Goal: Transaction & Acquisition: Purchase product/service

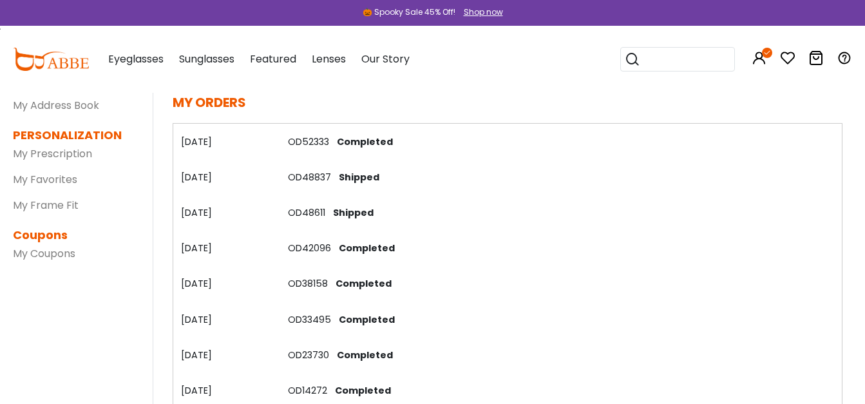
scroll to position [0, 14]
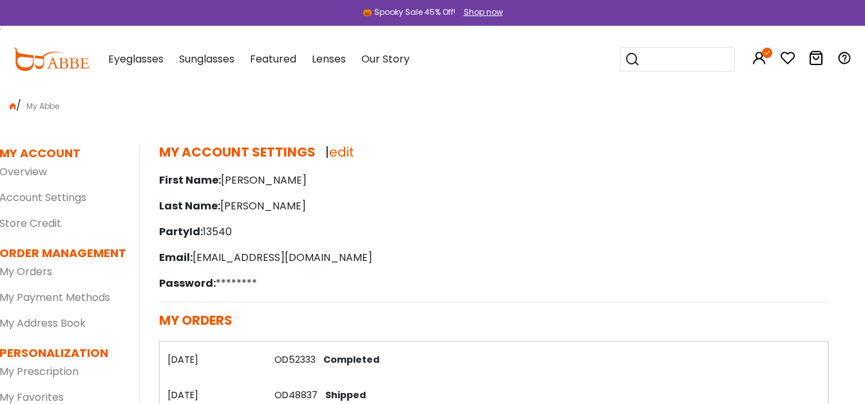
click at [68, 62] on img at bounding box center [51, 59] width 76 height 23
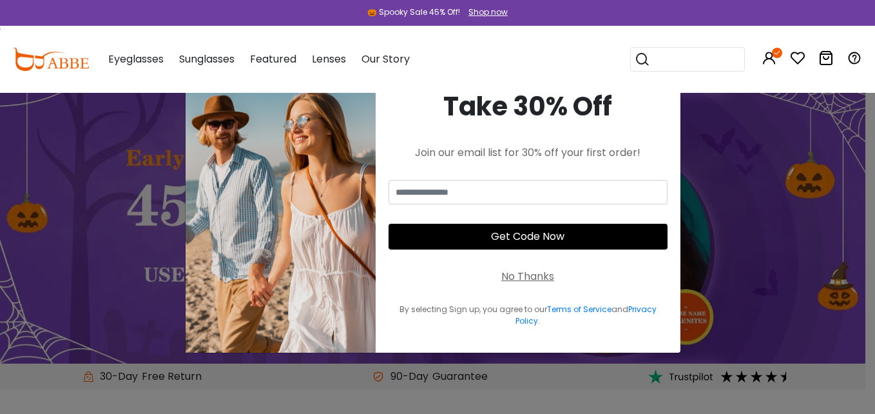
click at [514, 278] on div "No Thanks" at bounding box center [527, 276] width 53 height 15
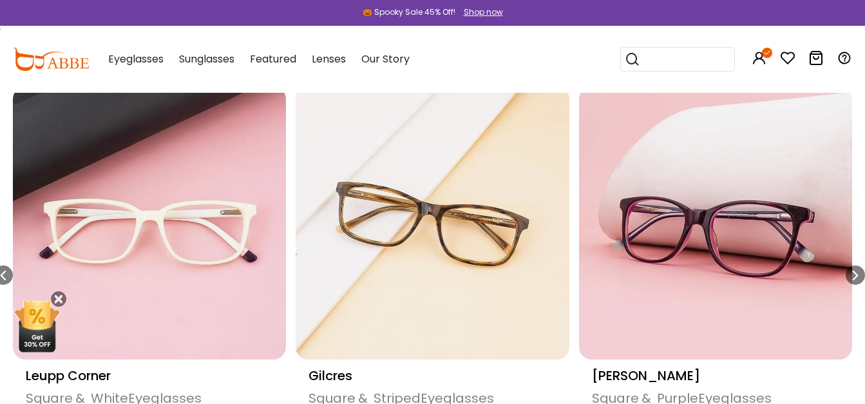
scroll to position [610, 0]
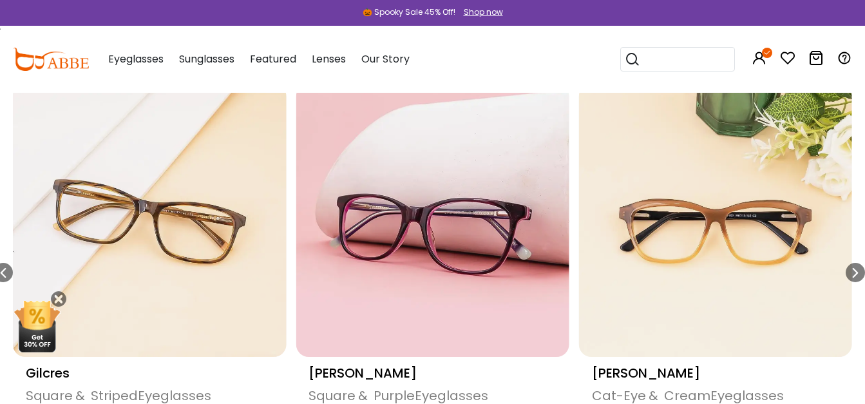
click at [439, 205] on img "12 / 18" at bounding box center [432, 220] width 273 height 273
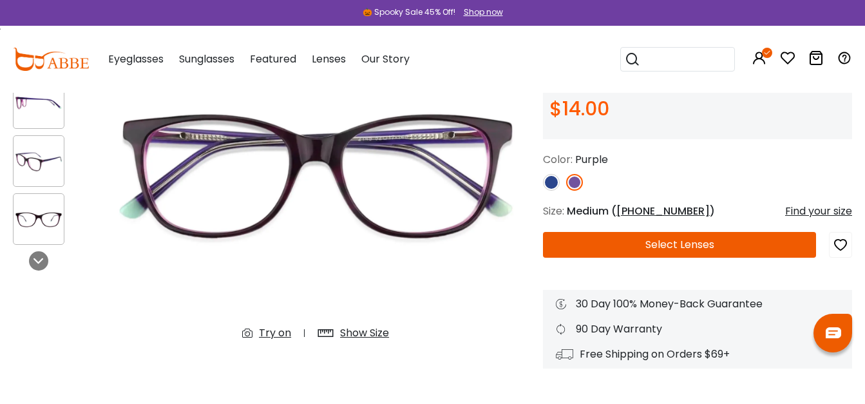
scroll to position [160, 0]
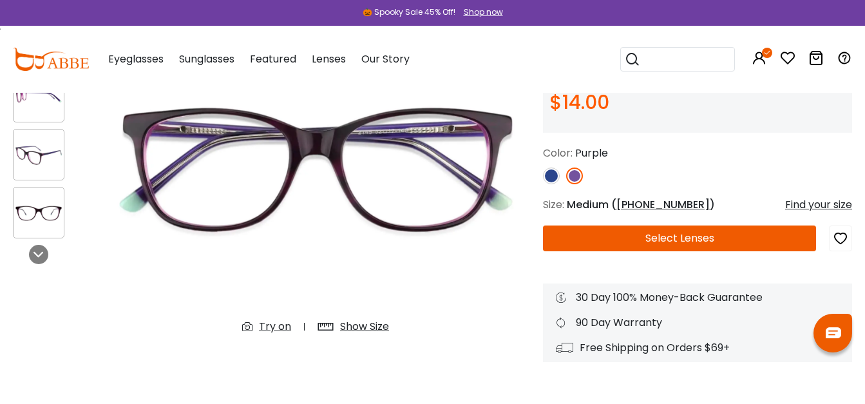
click at [662, 234] on button "Select Lenses" at bounding box center [679, 239] width 273 height 26
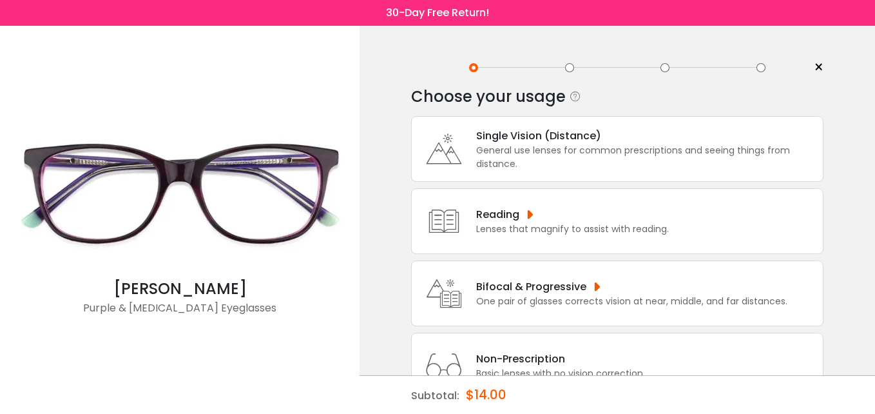
click at [552, 148] on div "General use lenses for common prescriptions and seeing things from distance." at bounding box center [646, 157] width 340 height 27
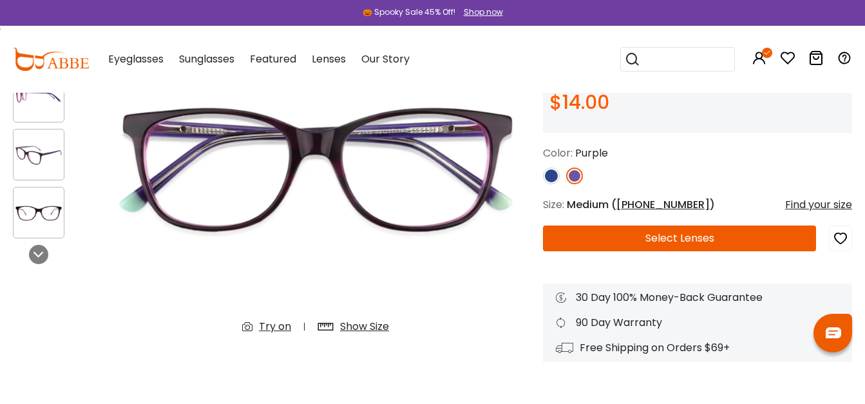
click at [637, 235] on button "Select Lenses" at bounding box center [679, 239] width 273 height 26
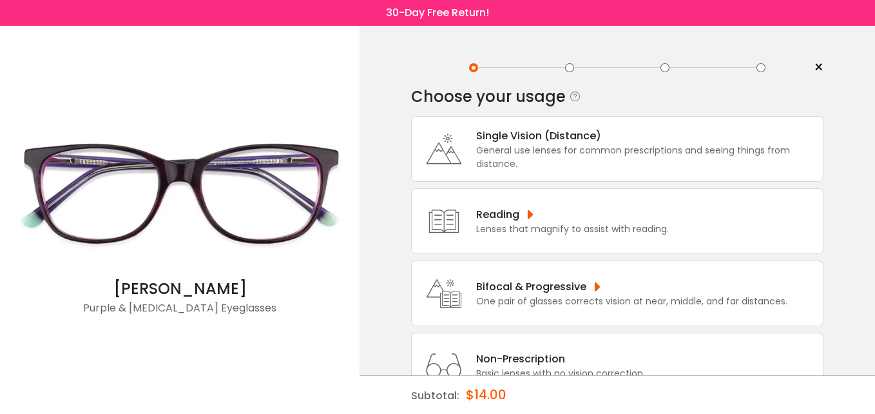
scroll to position [49, 0]
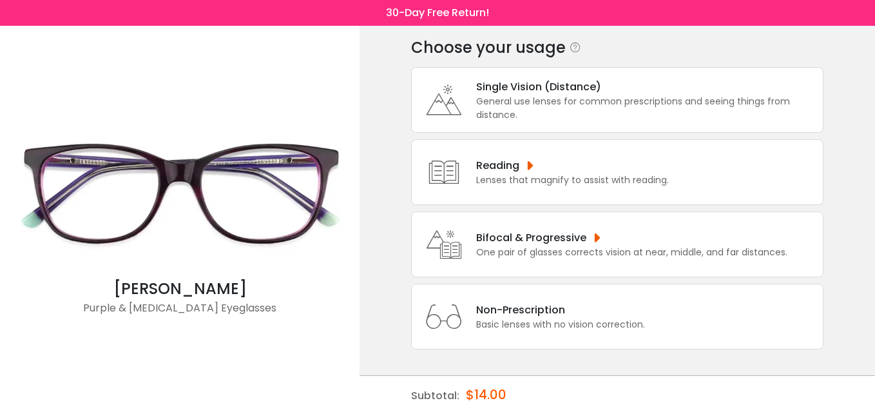
click at [504, 235] on div "Bifocal & Progressive" at bounding box center [631, 237] width 311 height 16
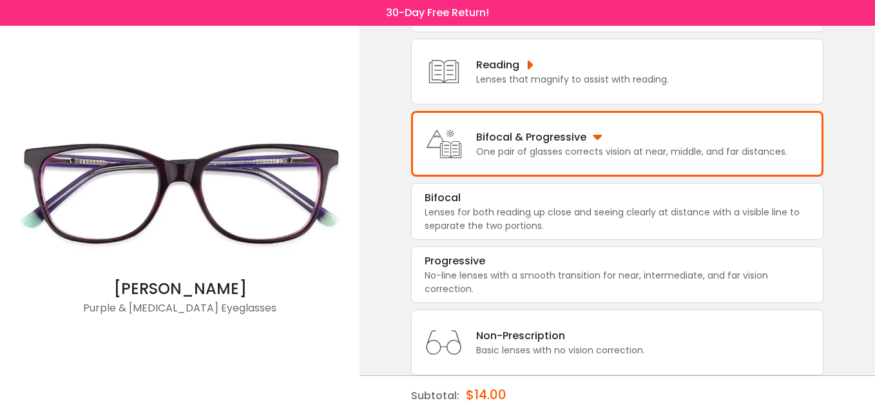
scroll to position [150, 0]
click at [448, 258] on div "Progressive" at bounding box center [455, 260] width 61 height 15
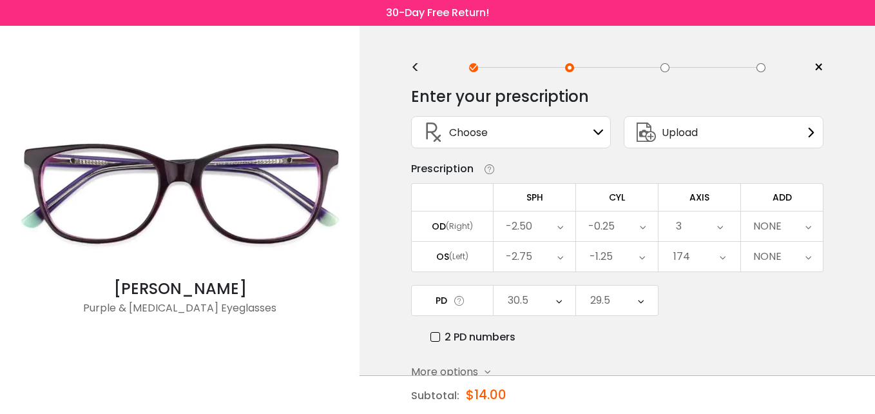
scroll to position [69, 0]
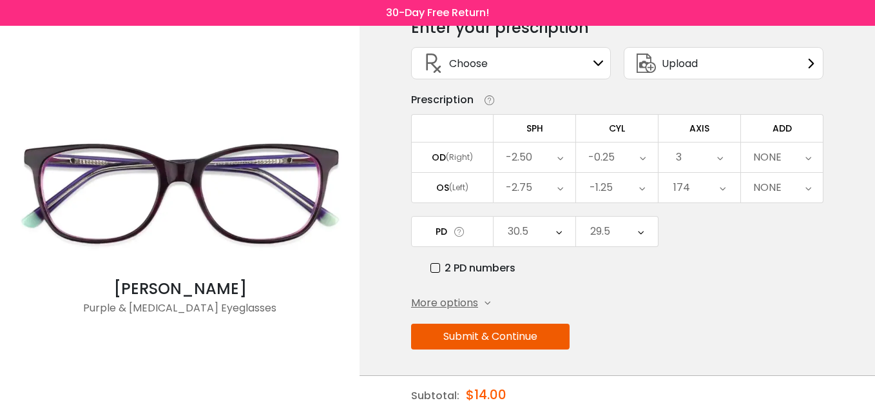
click at [458, 334] on button "Submit & Continue" at bounding box center [490, 336] width 158 height 26
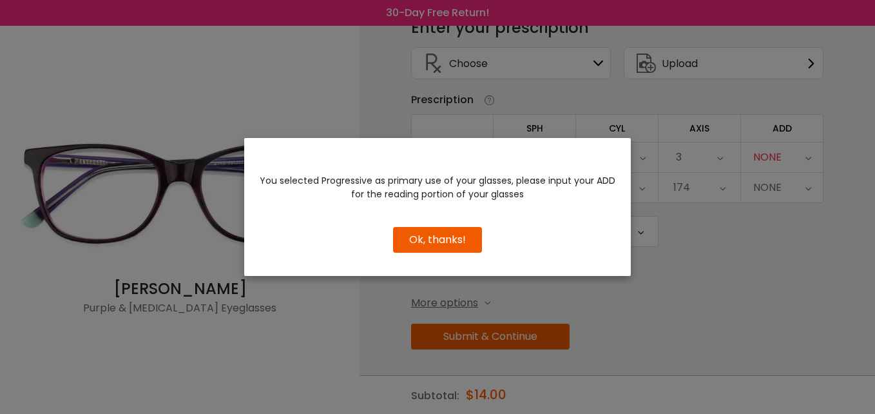
click at [414, 243] on button "Ok, thanks!" at bounding box center [437, 240] width 89 height 26
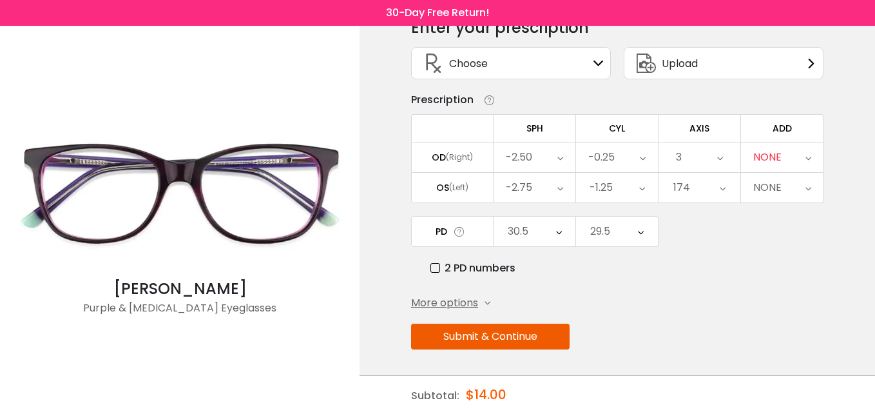
scroll to position [0, 0]
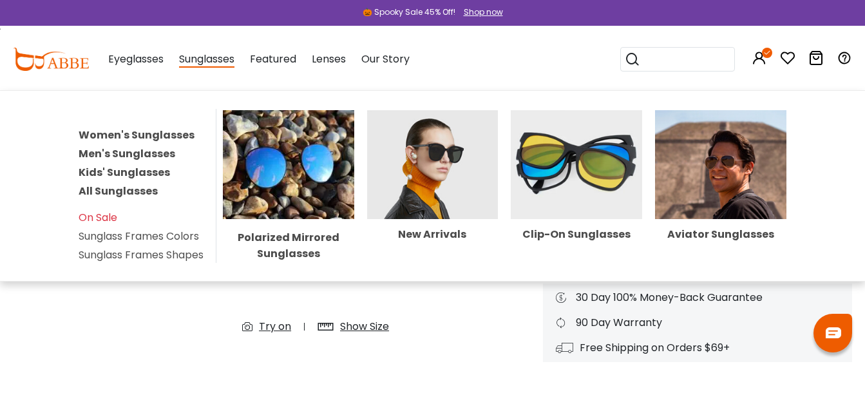
click at [194, 62] on span "Sunglasses" at bounding box center [206, 60] width 55 height 16
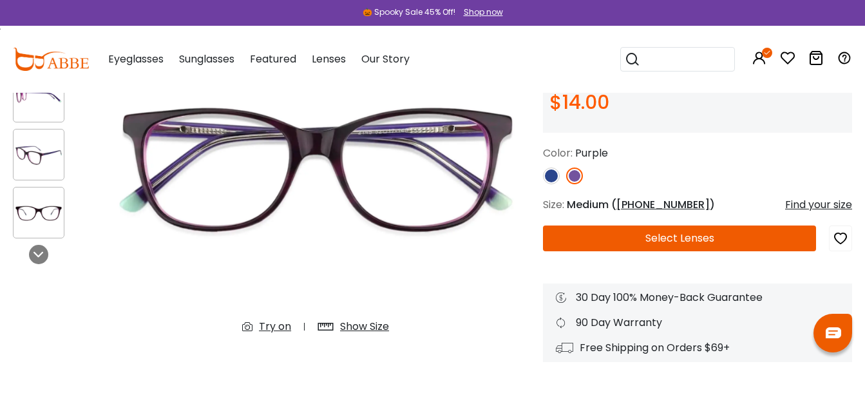
click at [209, 59] on span "Sunglasses" at bounding box center [206, 59] width 55 height 15
click at [202, 63] on span "Sunglasses" at bounding box center [206, 59] width 55 height 15
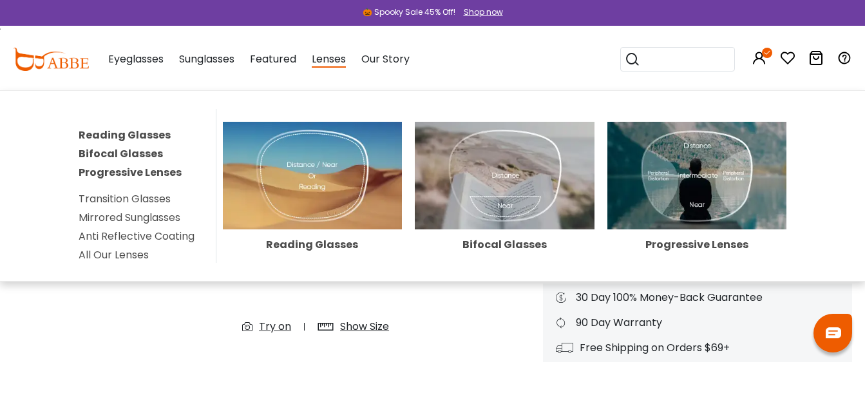
click at [335, 61] on span "Lenses" at bounding box center [329, 60] width 34 height 16
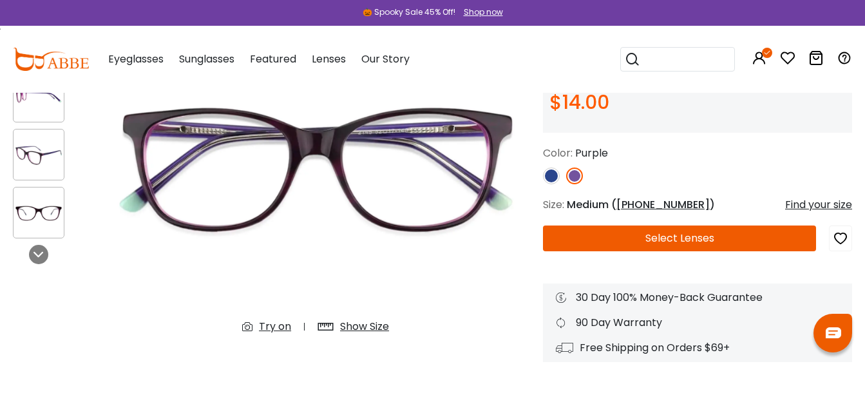
click at [635, 235] on button "Select Lenses" at bounding box center [679, 239] width 273 height 26
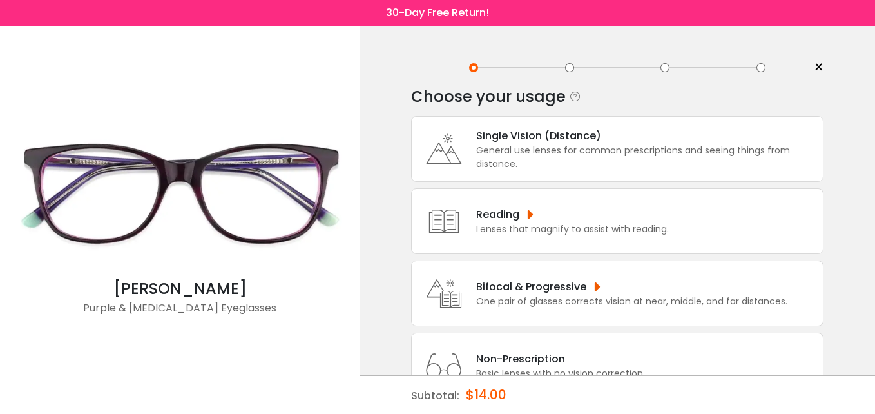
scroll to position [49, 0]
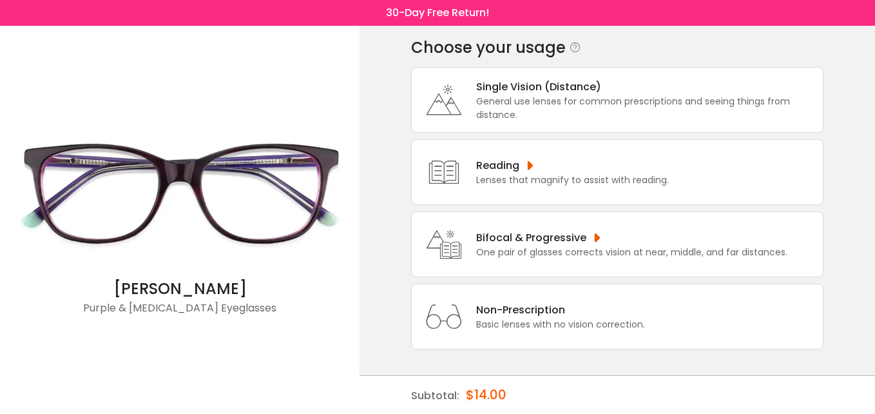
click at [492, 92] on div "Single Vision (Distance)" at bounding box center [646, 87] width 340 height 16
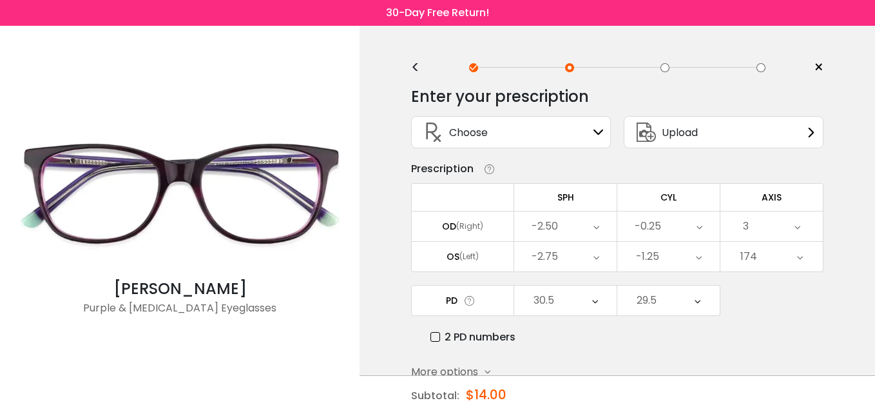
scroll to position [69, 0]
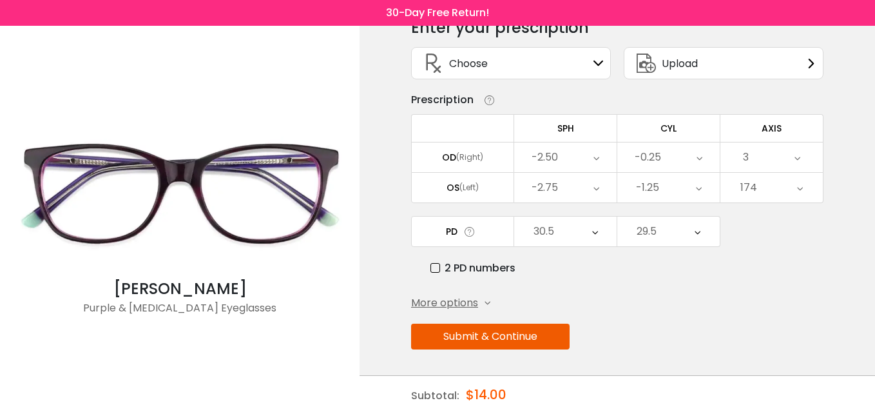
click at [472, 333] on button "Submit & Continue" at bounding box center [490, 336] width 158 height 26
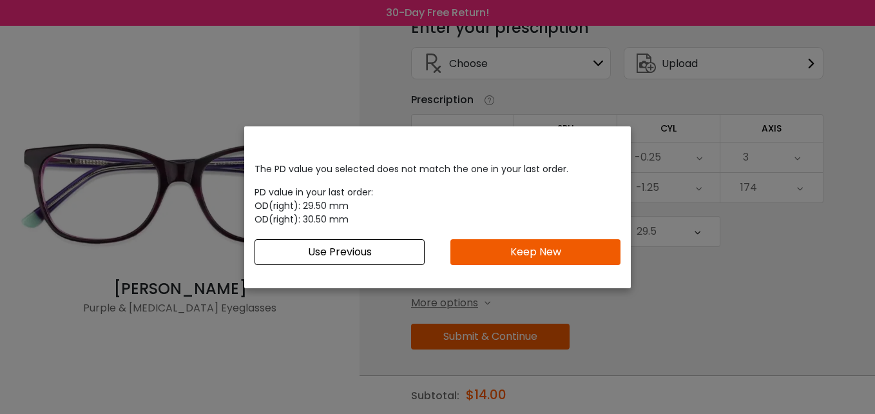
click at [385, 249] on button "Use Previous" at bounding box center [339, 252] width 170 height 26
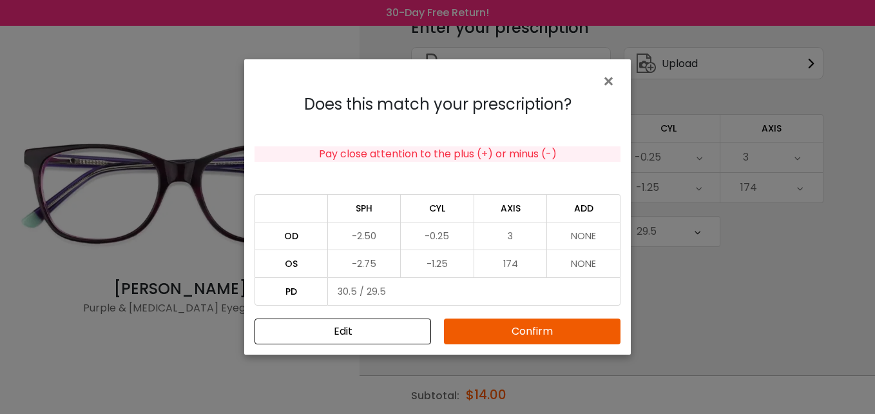
click at [490, 327] on button "Confirm" at bounding box center [532, 331] width 177 height 26
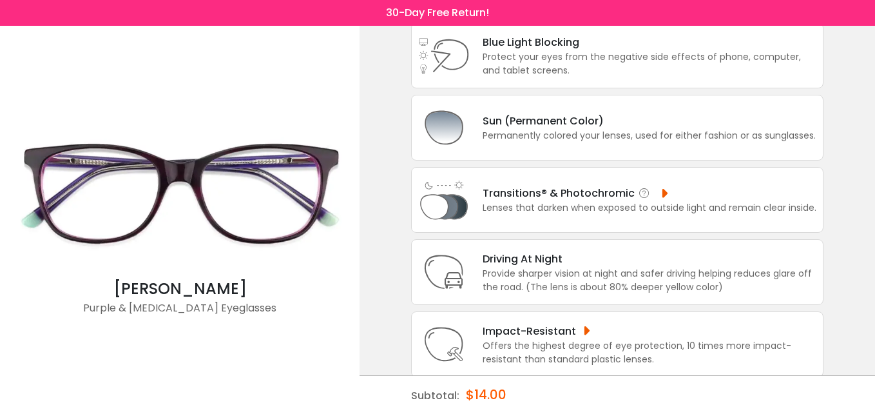
scroll to position [170, 0]
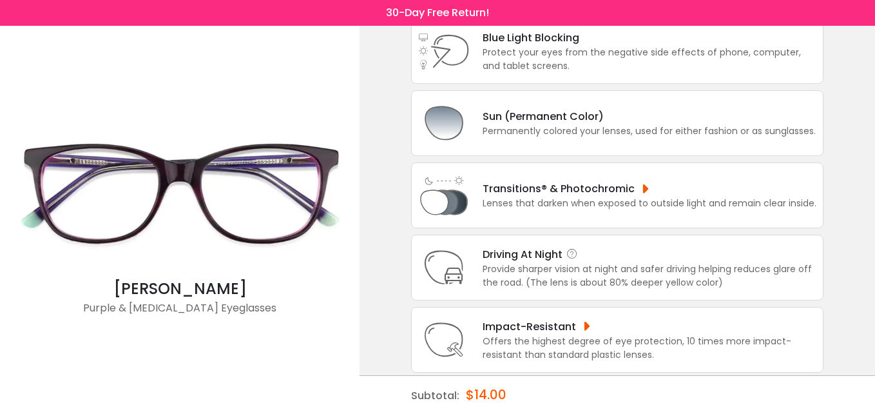
click at [648, 278] on div "Provide sharper vision at night and safer driving helping reduces glare off the…" at bounding box center [650, 275] width 334 height 27
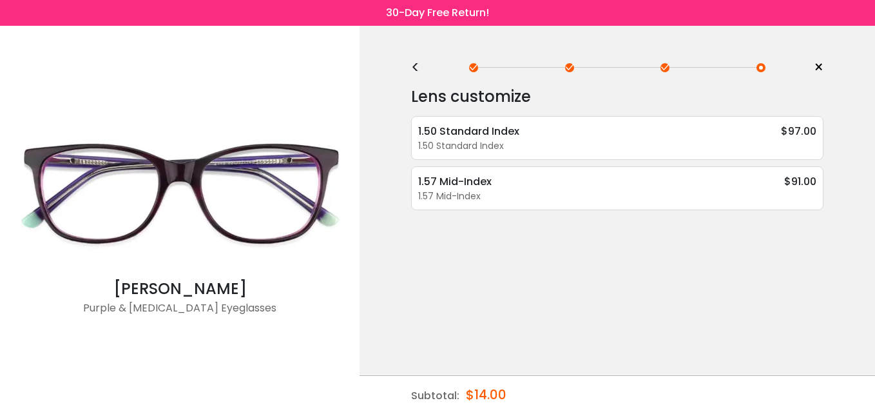
scroll to position [0, 0]
click at [472, 130] on div "1.50 Standard Index" at bounding box center [478, 131] width 120 height 16
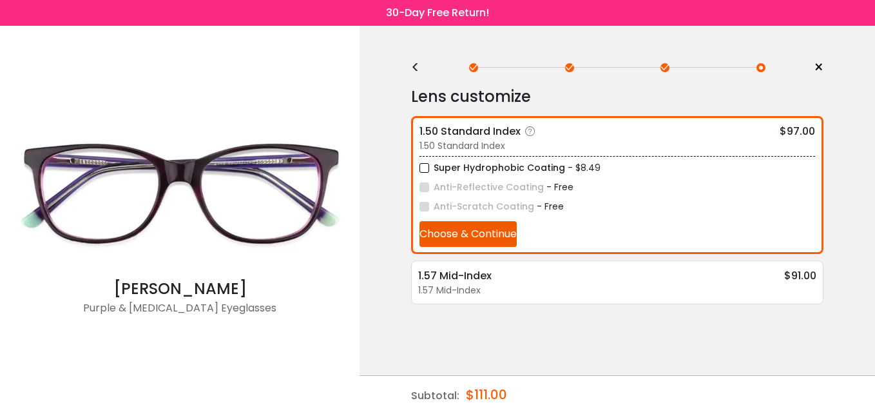
click at [422, 166] on label "Super Hydrophobic Coating" at bounding box center [492, 168] width 146 height 16
click at [452, 230] on button "Choose & Continue" at bounding box center [467, 234] width 97 height 26
